Goal: Find specific page/section: Find specific page/section

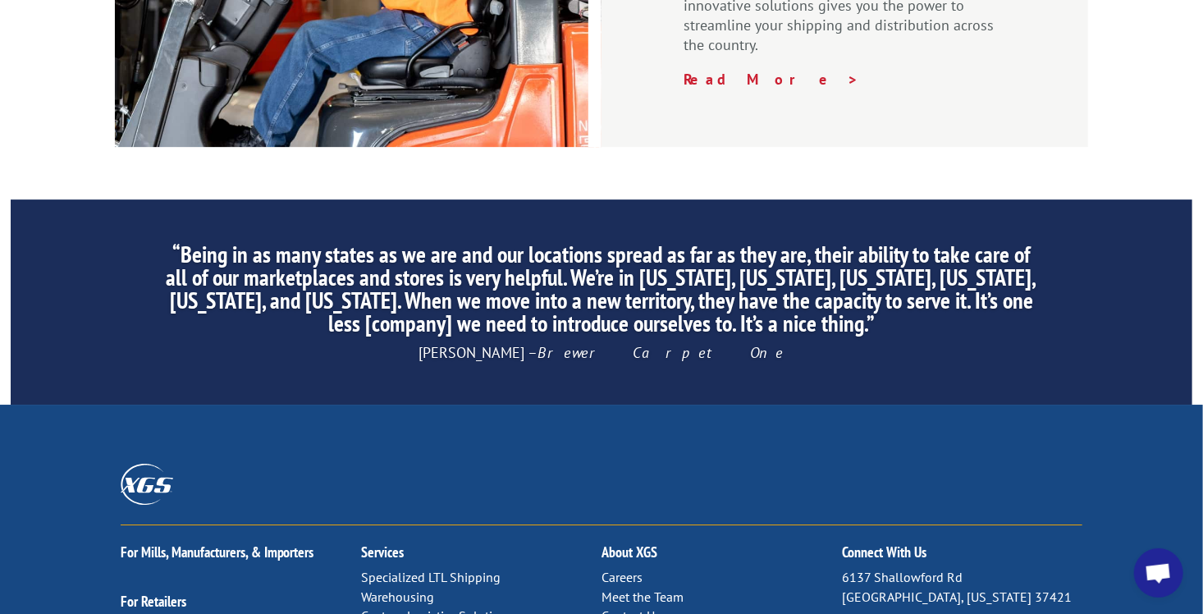
scroll to position [2544, 0]
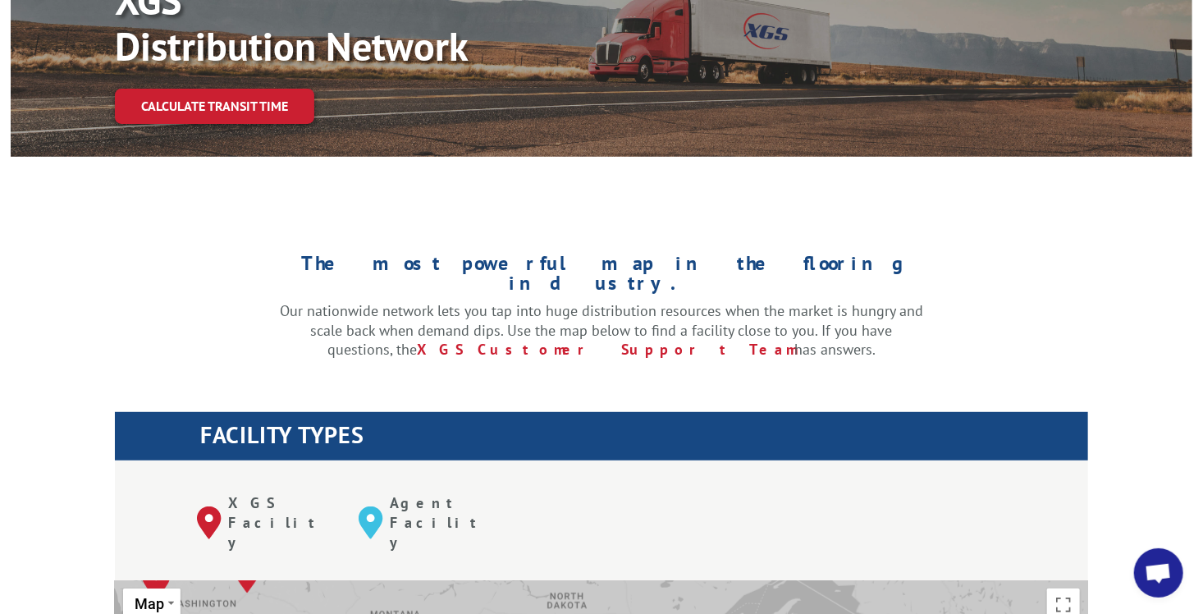
scroll to position [246, 0]
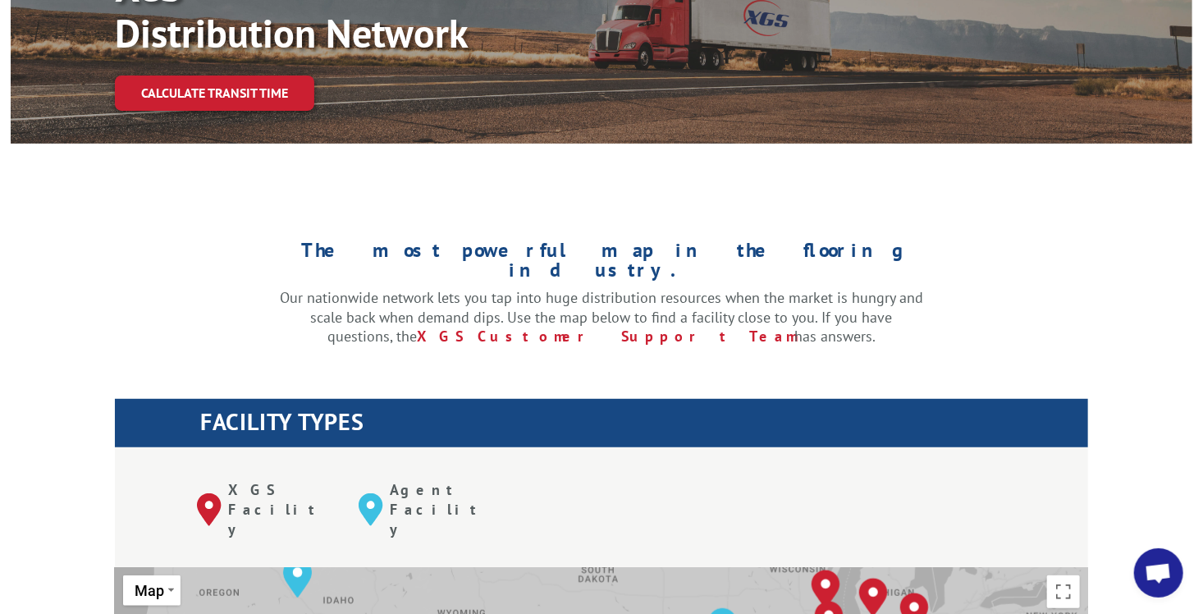
drag, startPoint x: 570, startPoint y: 548, endPoint x: 599, endPoint y: 463, distance: 90.0
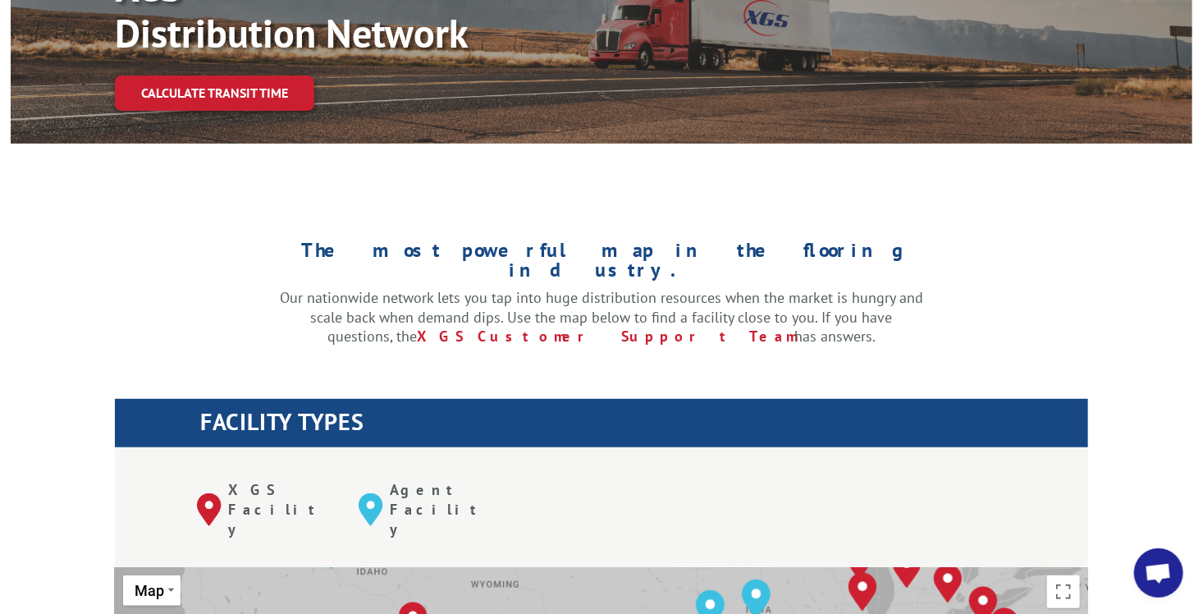
drag, startPoint x: 611, startPoint y: 535, endPoint x: 638, endPoint y: 508, distance: 37.7
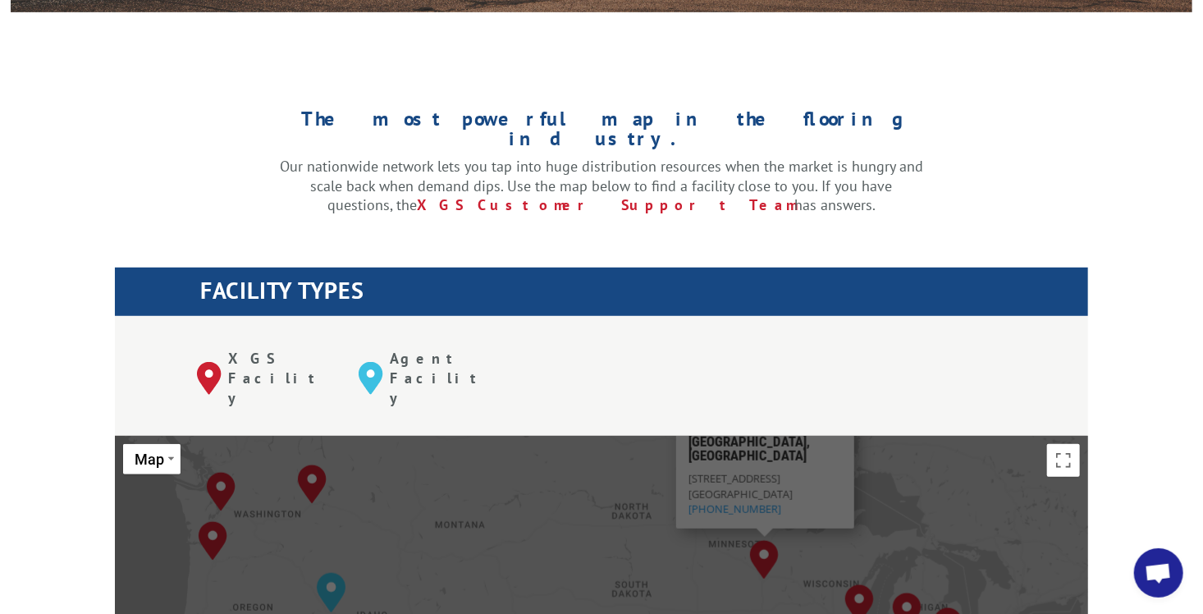
scroll to position [460, 0]
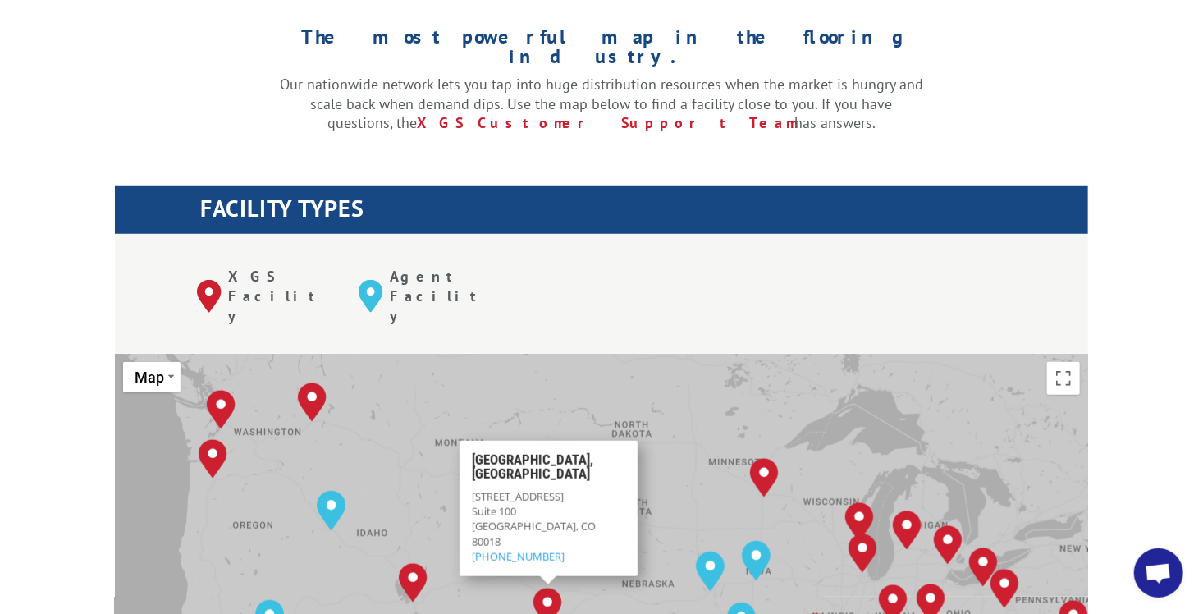
click at [547, 588] on img "Denver, CO" at bounding box center [547, 607] width 29 height 39
drag, startPoint x: 588, startPoint y: 445, endPoint x: 596, endPoint y: 450, distance: 9.4
click at [596, 504] on div "Suite 100" at bounding box center [548, 511] width 153 height 15
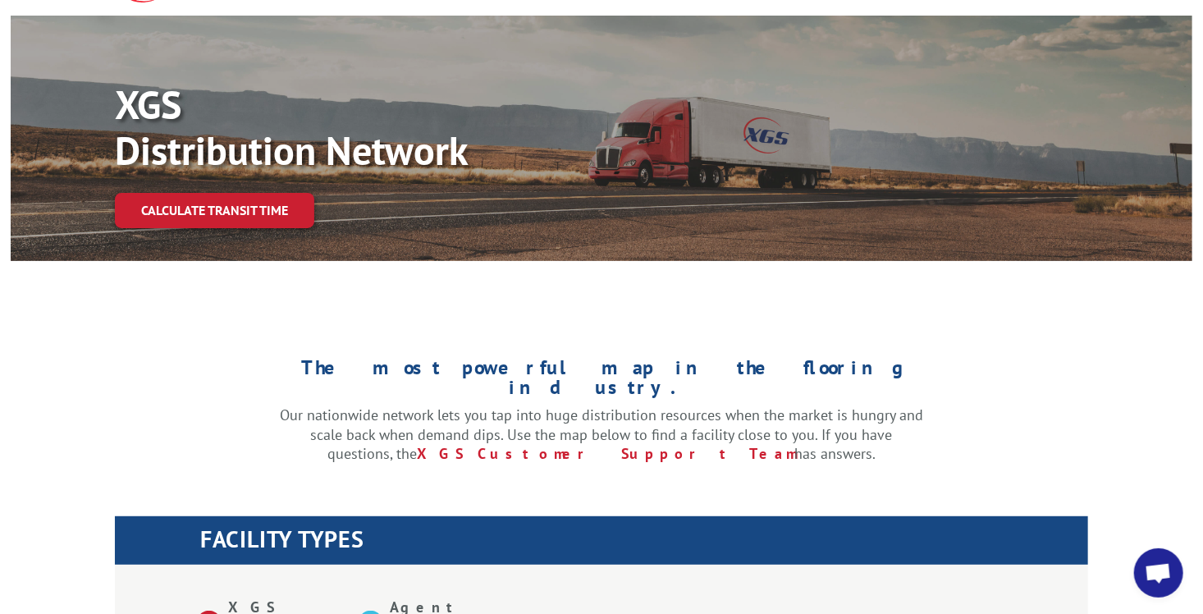
scroll to position [2, 0]
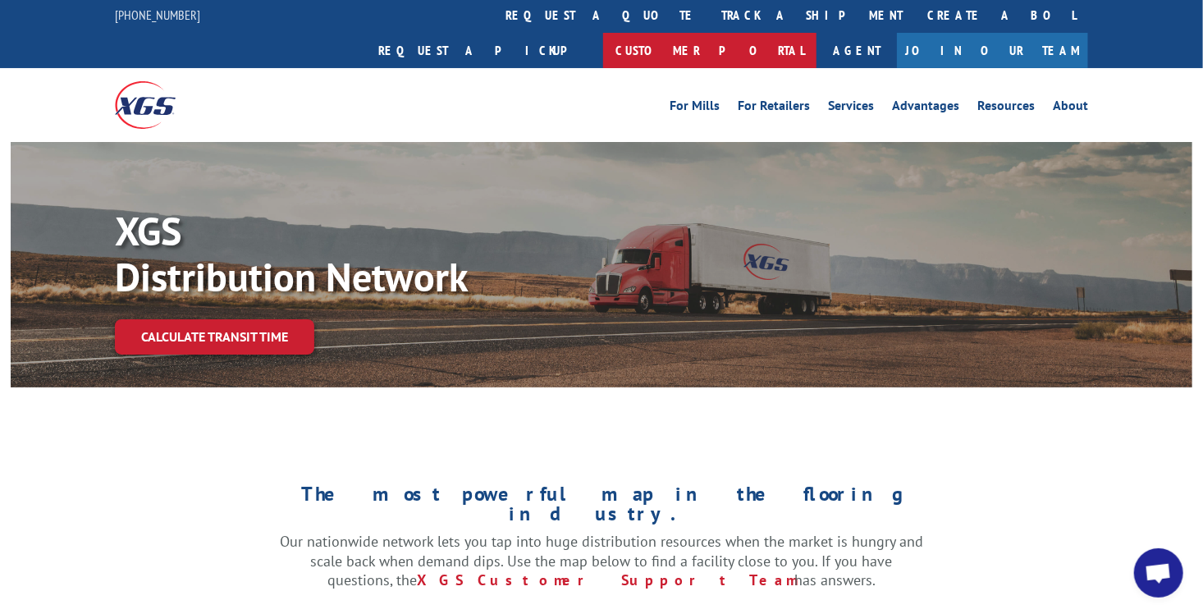
click at [816, 33] on link "Customer Portal" at bounding box center [709, 50] width 213 height 35
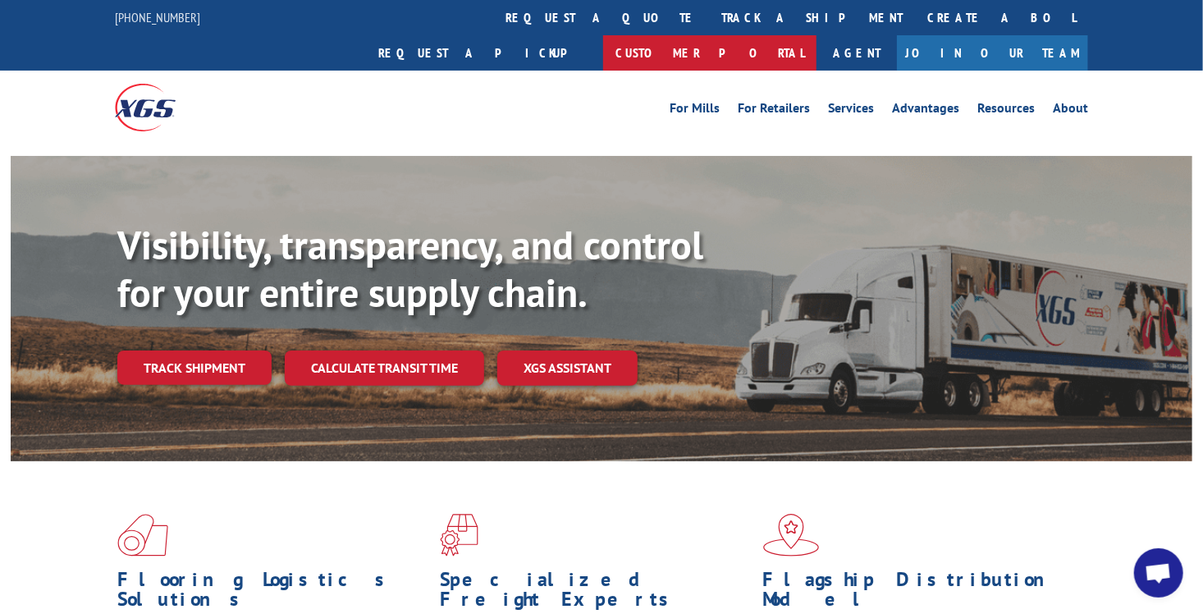
click at [816, 35] on link "Customer Portal" at bounding box center [709, 52] width 213 height 35
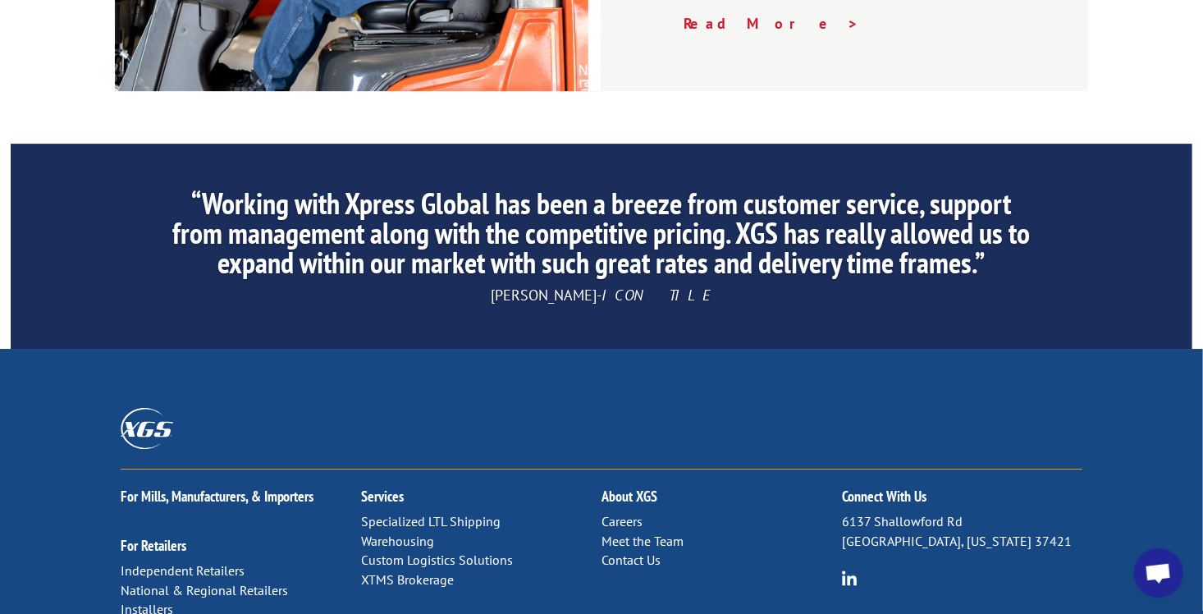
scroll to position [2544, 0]
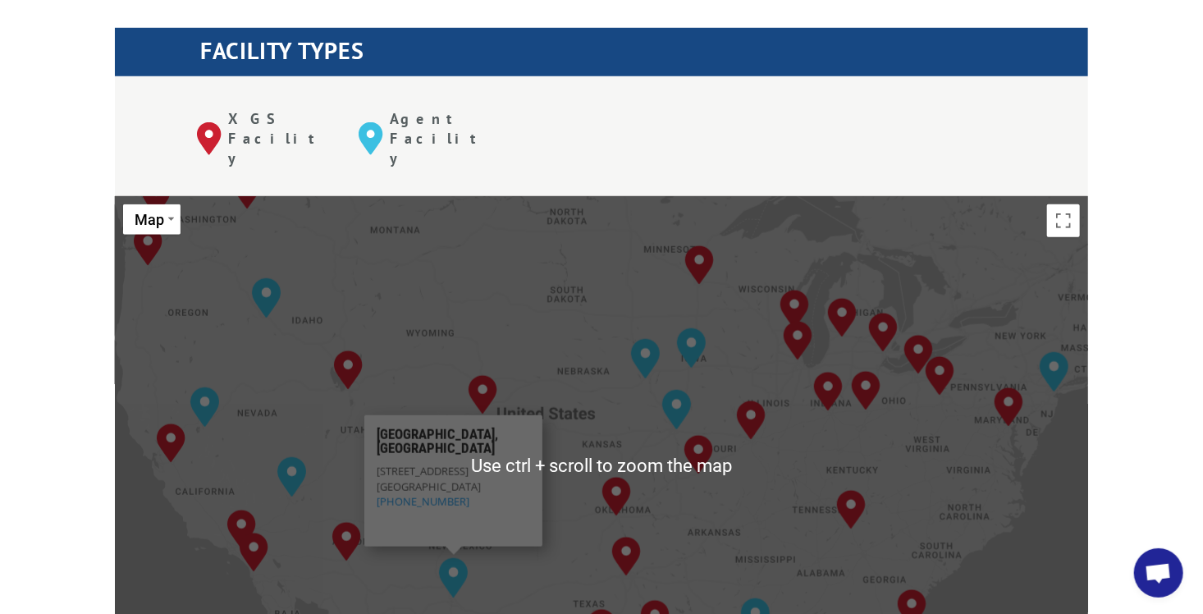
scroll to position [656, 0]
